Goal: Information Seeking & Learning: Learn about a topic

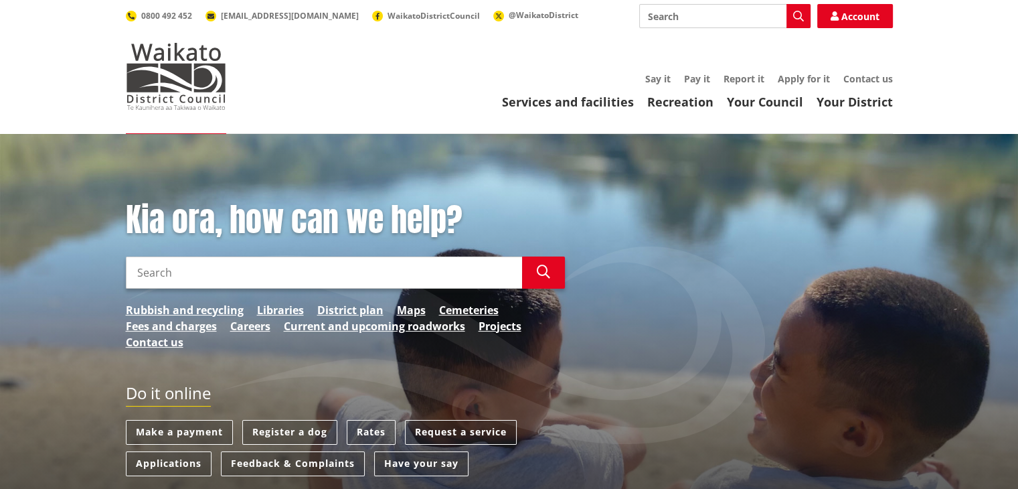
click at [372, 279] on input "Search" at bounding box center [324, 272] width 396 height 32
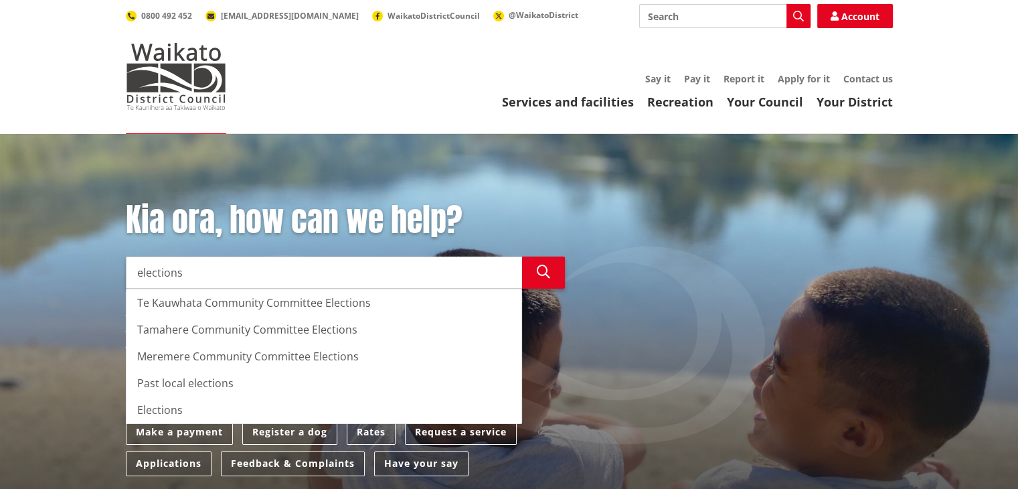
type input "elections"
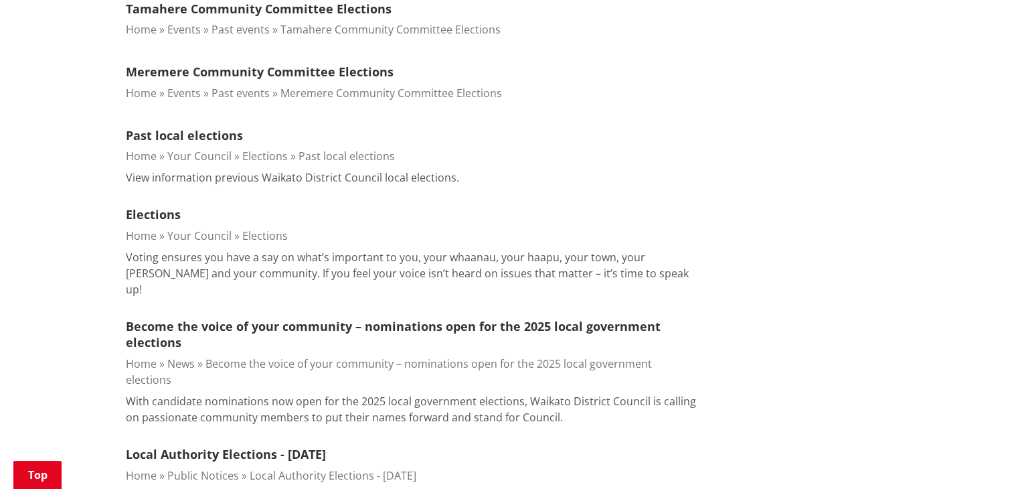
scroll to position [514, 0]
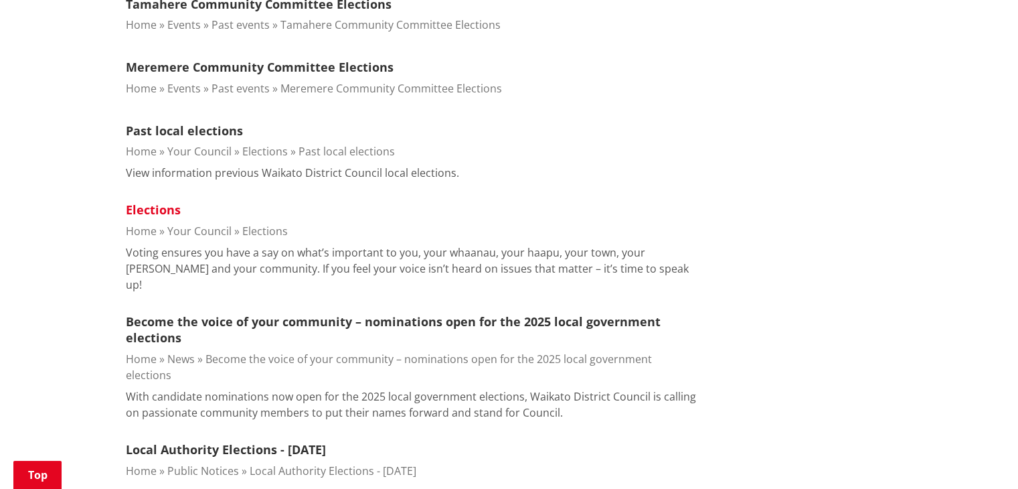
click at [170, 210] on link "Elections" at bounding box center [153, 210] width 55 height 16
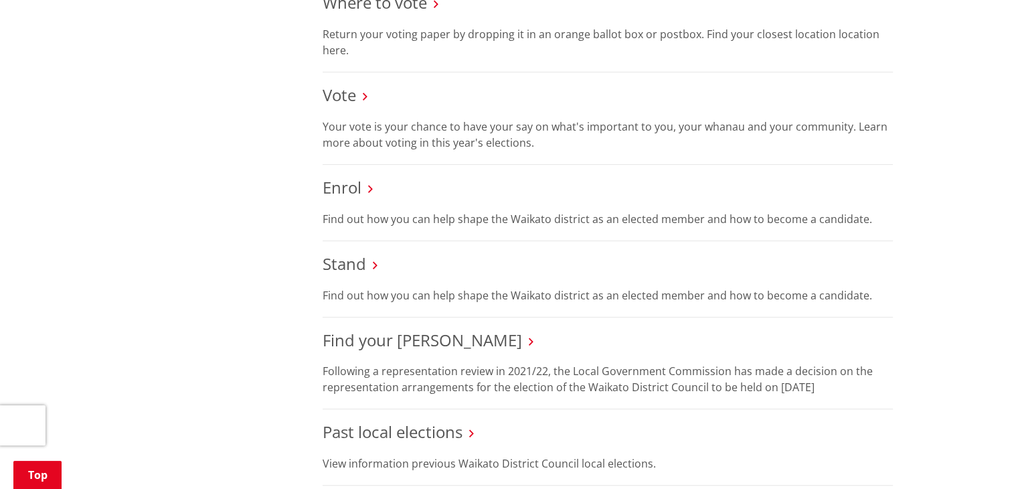
scroll to position [755, 0]
click at [345, 98] on link "Vote" at bounding box center [339, 93] width 33 height 22
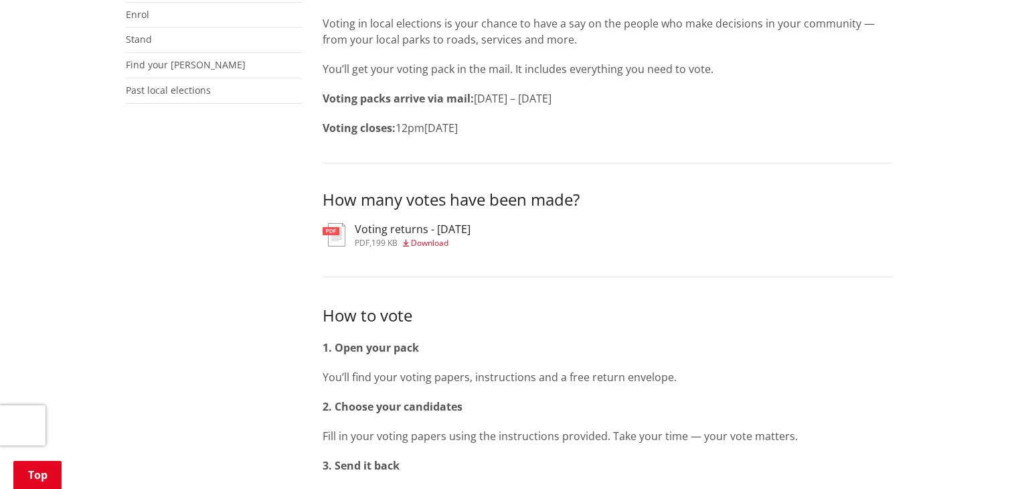
scroll to position [372, 0]
click at [426, 239] on span "Download" at bounding box center [429, 241] width 37 height 11
